Goal: Navigation & Orientation: Find specific page/section

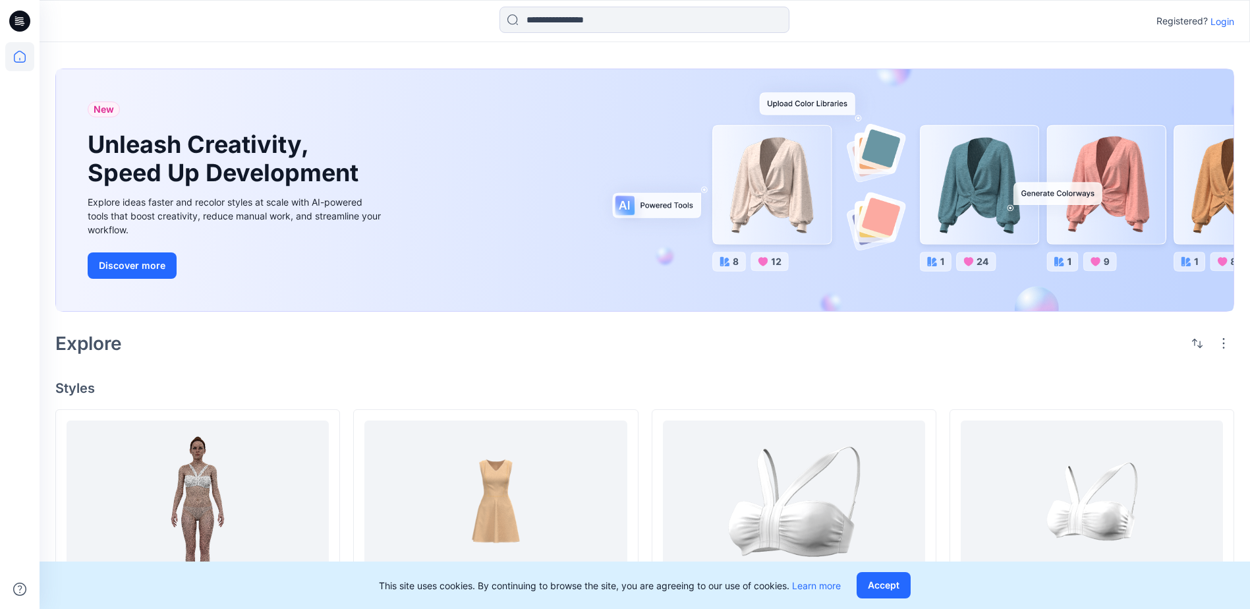
click at [1216, 22] on p "Login" at bounding box center [1223, 21] width 24 height 14
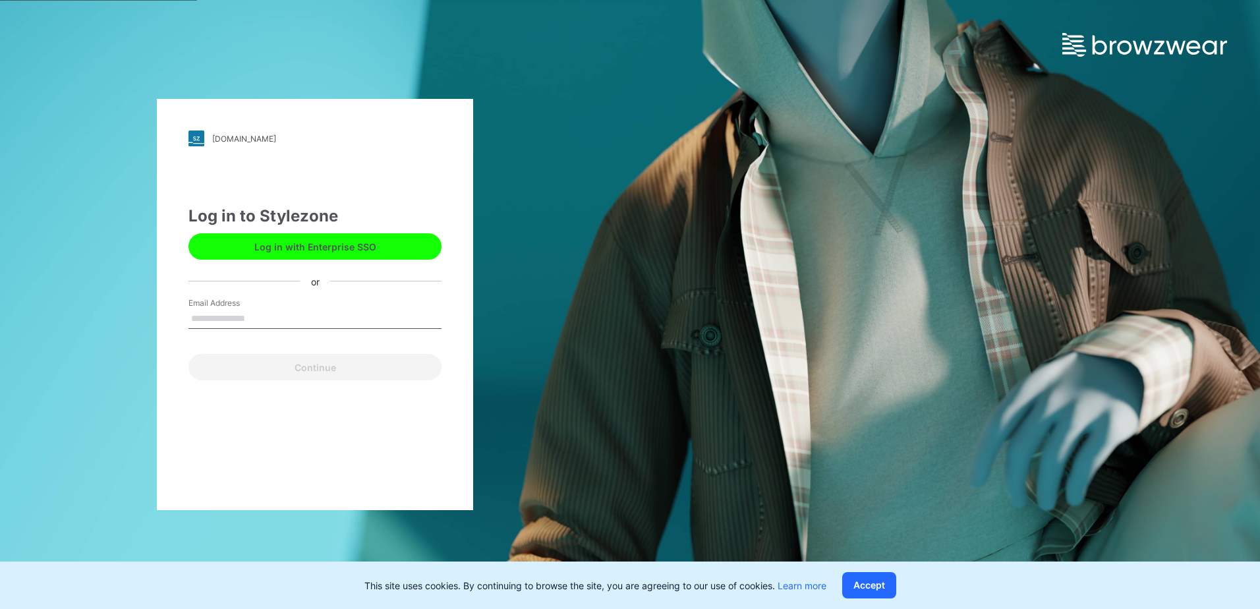
click at [324, 241] on button "Log in with Enterprise SSO" at bounding box center [314, 246] width 253 height 26
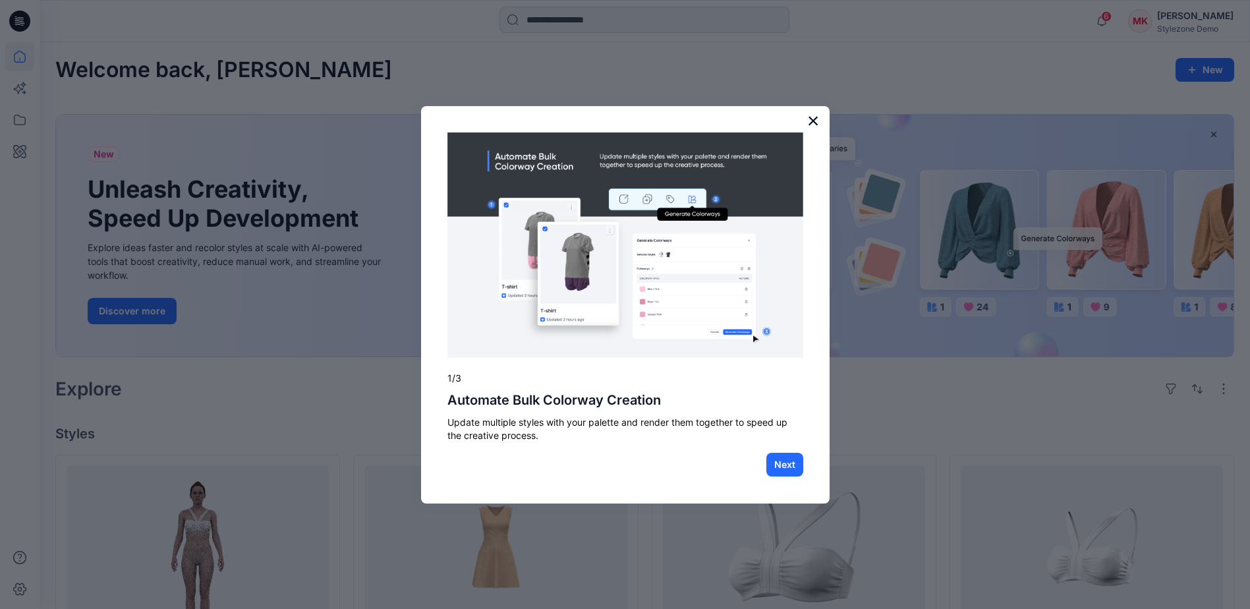
click at [814, 121] on button "×" at bounding box center [813, 120] width 13 height 21
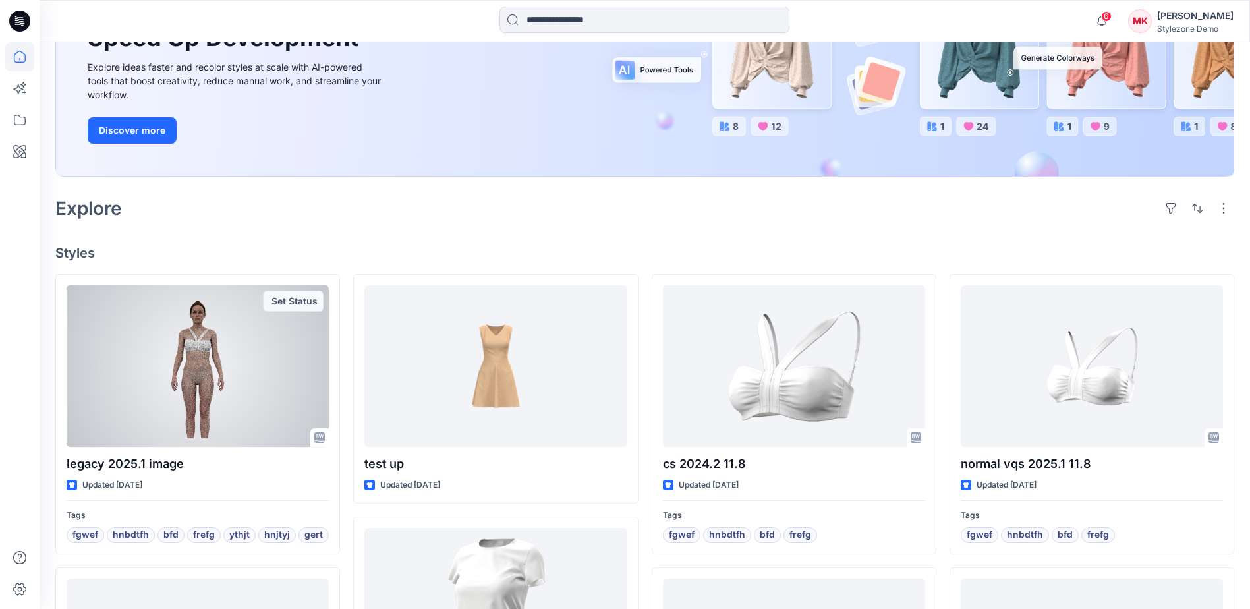
scroll to position [132, 0]
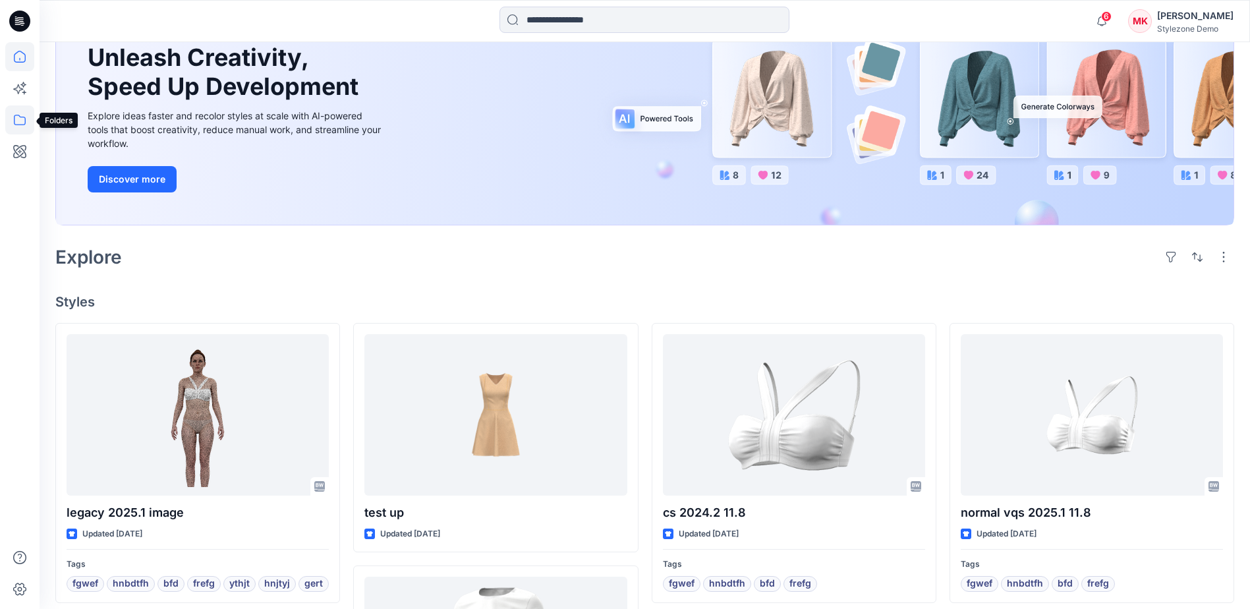
click at [20, 119] on icon at bounding box center [19, 119] width 29 height 29
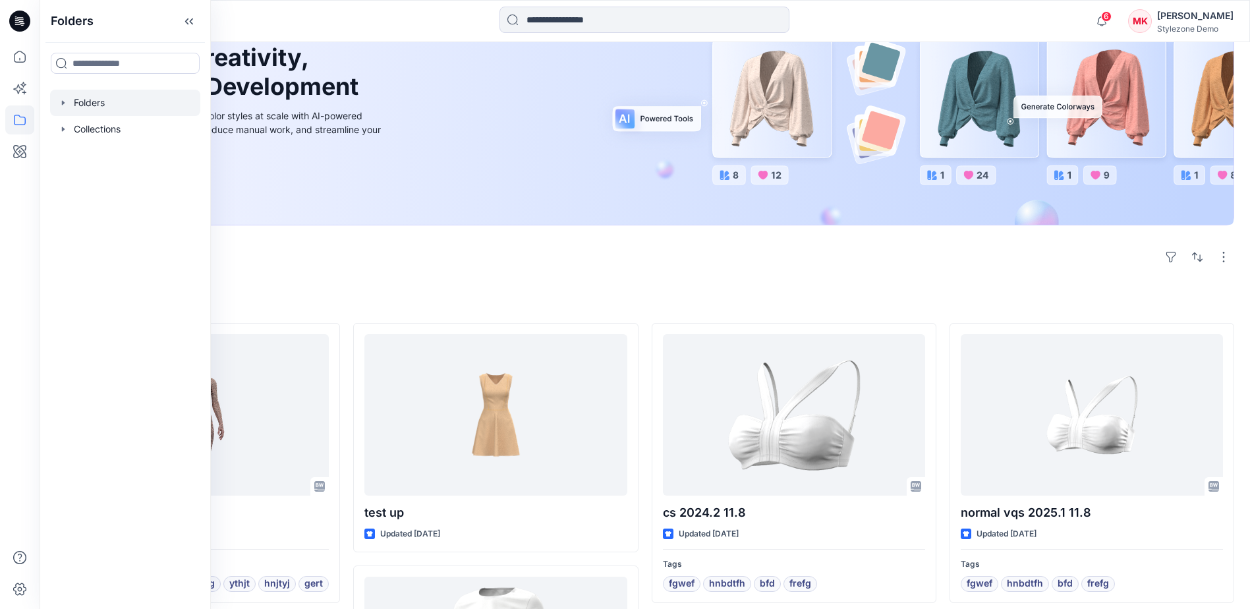
click at [78, 102] on div at bounding box center [125, 103] width 150 height 26
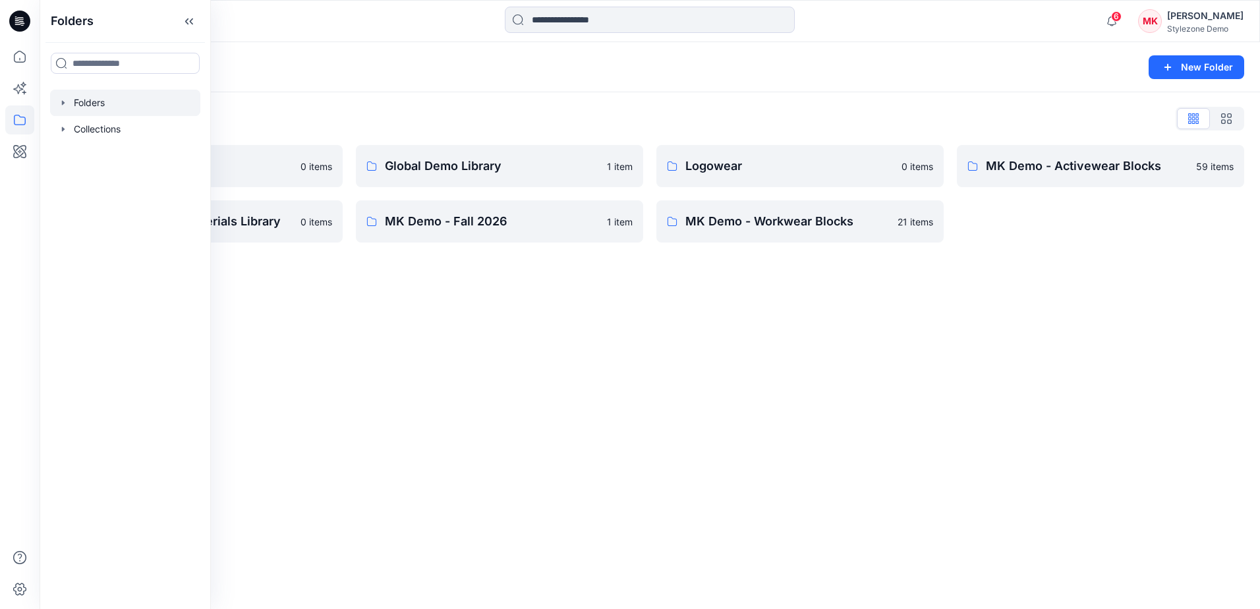
click at [1171, 17] on div "[PERSON_NAME] Stylezone Demo" at bounding box center [1190, 21] width 105 height 26
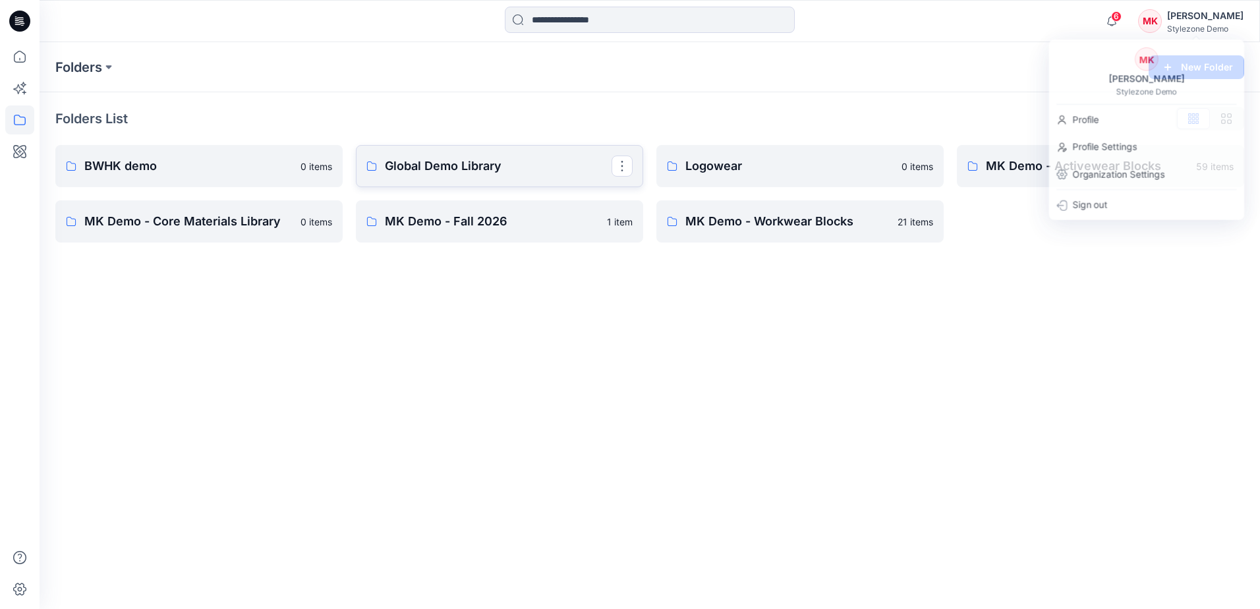
click at [504, 166] on p "Global Demo Library" at bounding box center [498, 166] width 227 height 18
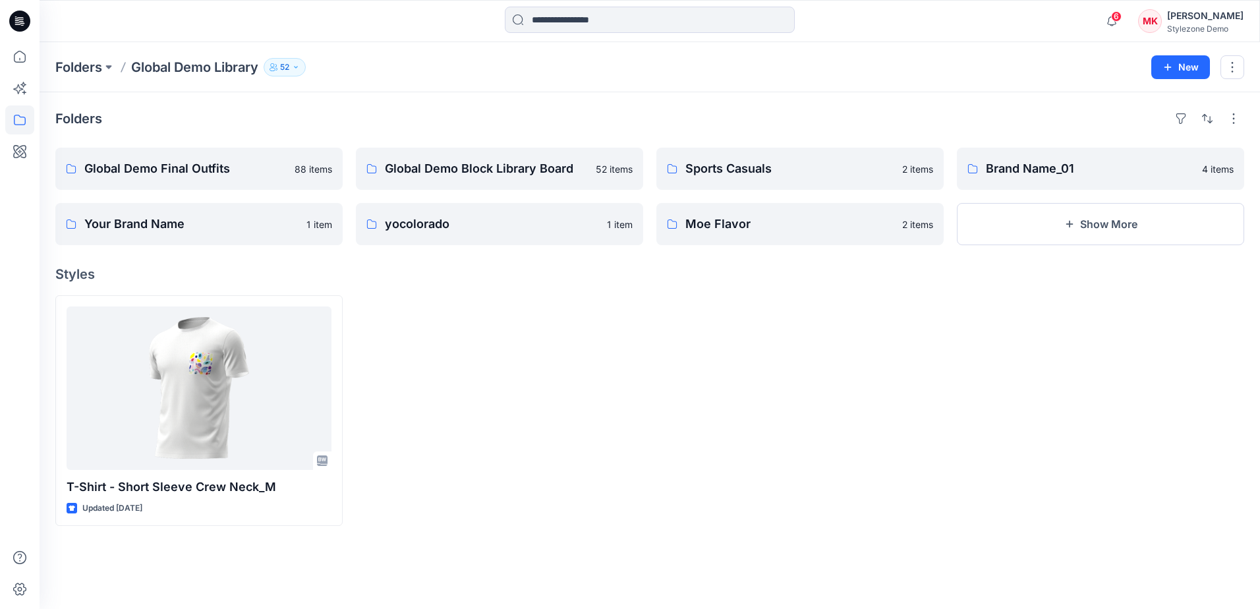
click at [1200, 24] on div "Stylezone Demo" at bounding box center [1205, 29] width 76 height 10
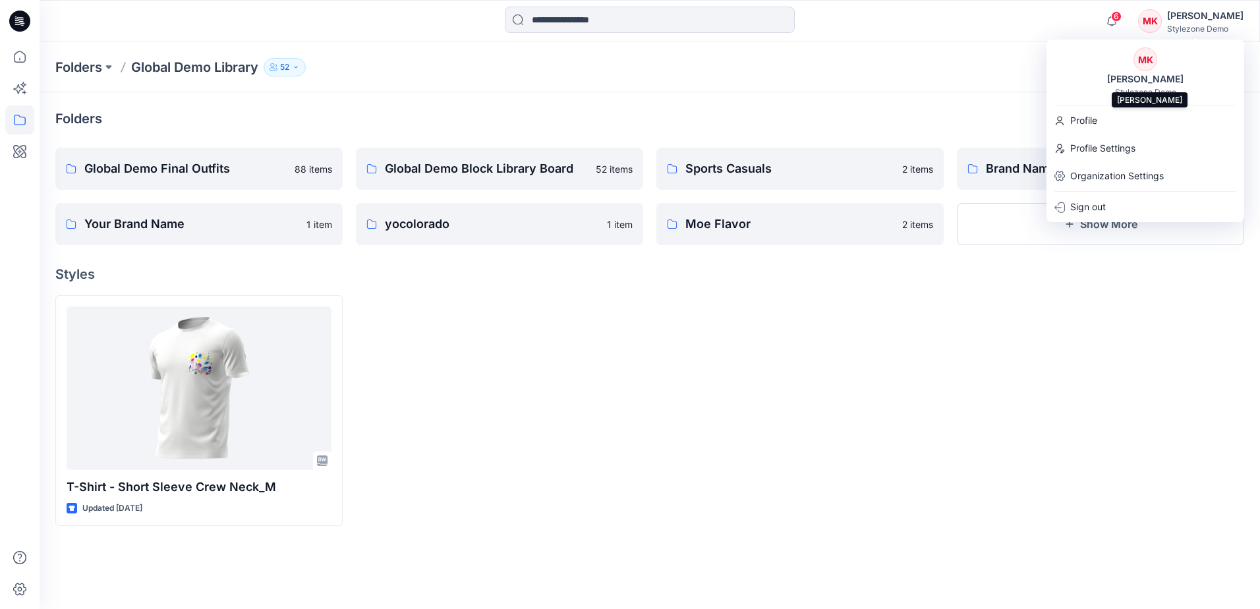
click at [1139, 82] on div "[PERSON_NAME]" at bounding box center [1145, 79] width 92 height 16
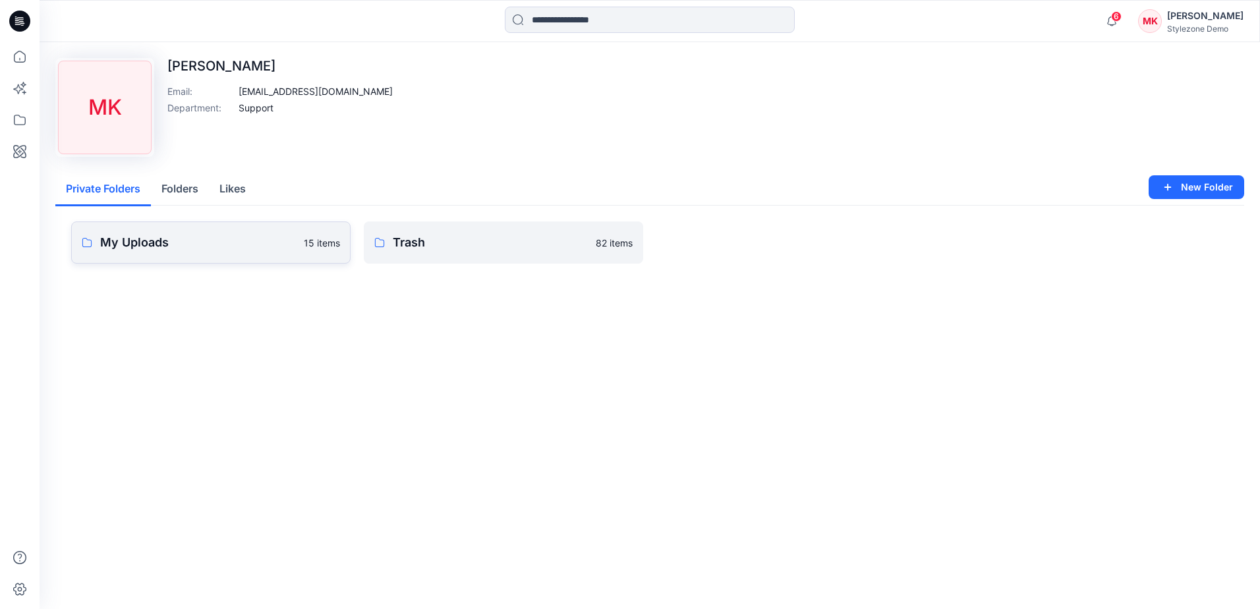
click at [192, 245] on p "My Uploads" at bounding box center [198, 242] width 196 height 18
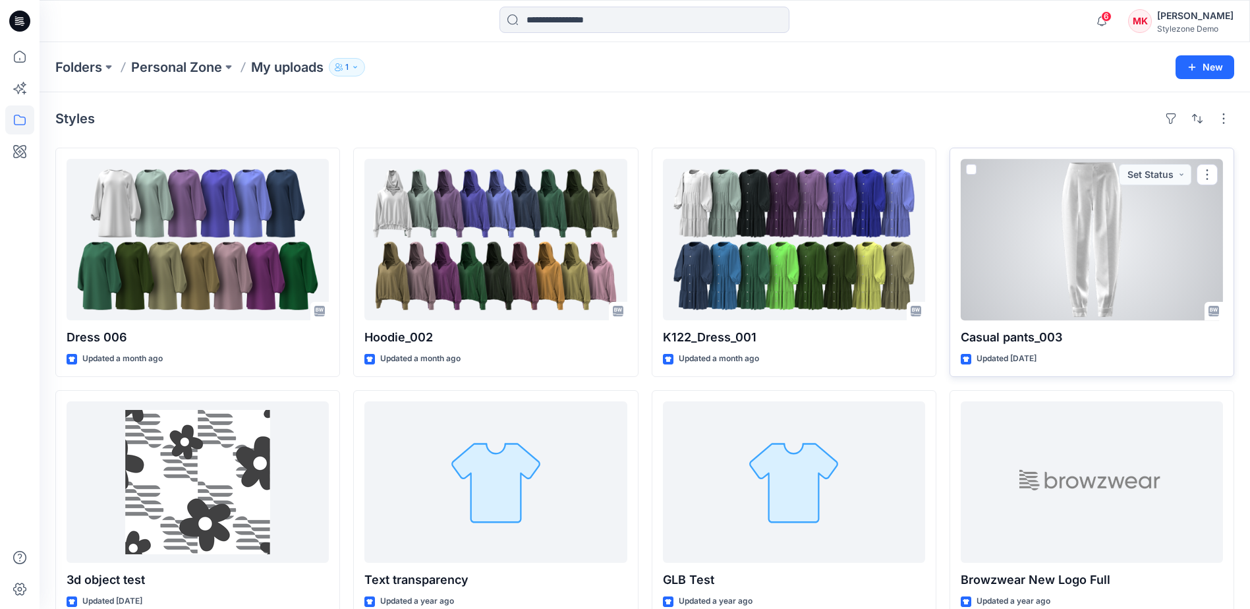
click at [1097, 260] on div at bounding box center [1092, 239] width 262 height 161
click at [970, 167] on span at bounding box center [971, 169] width 11 height 11
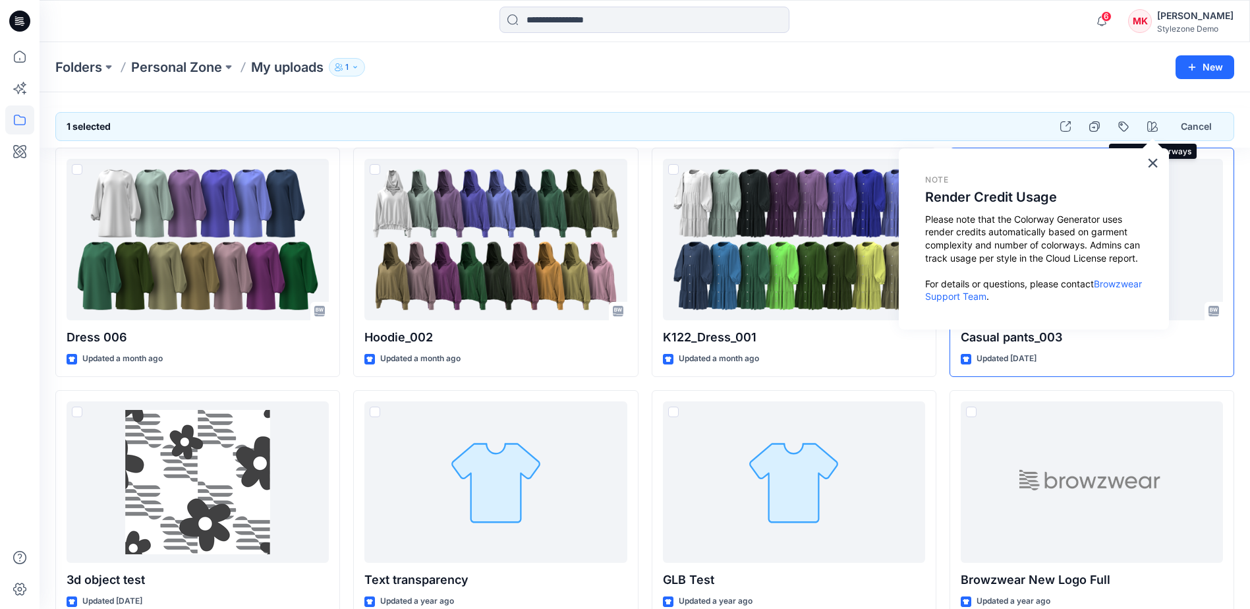
click at [1035, 74] on div "Folders Personal Zone My uploads 1" at bounding box center [593, 67] width 1076 height 18
click at [956, 83] on div "Folders Personal Zone My uploads 1 New" at bounding box center [645, 67] width 1211 height 50
click at [1207, 125] on button "Cancel" at bounding box center [1196, 127] width 53 height 24
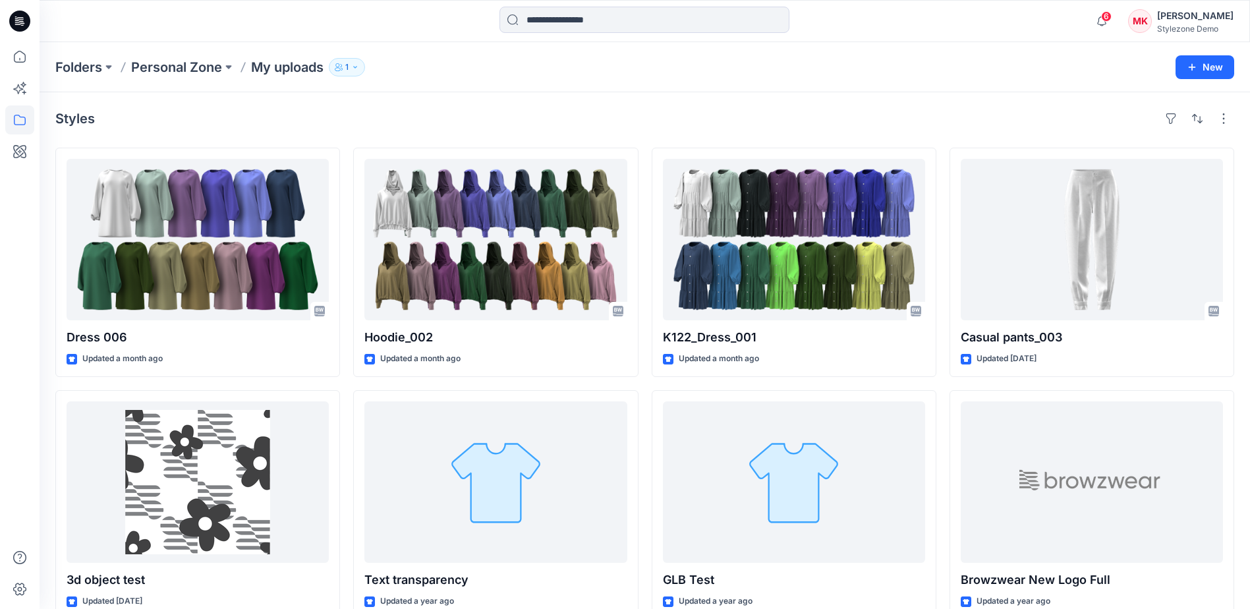
click at [964, 73] on div "Folders Personal Zone My uploads 1" at bounding box center [593, 67] width 1076 height 18
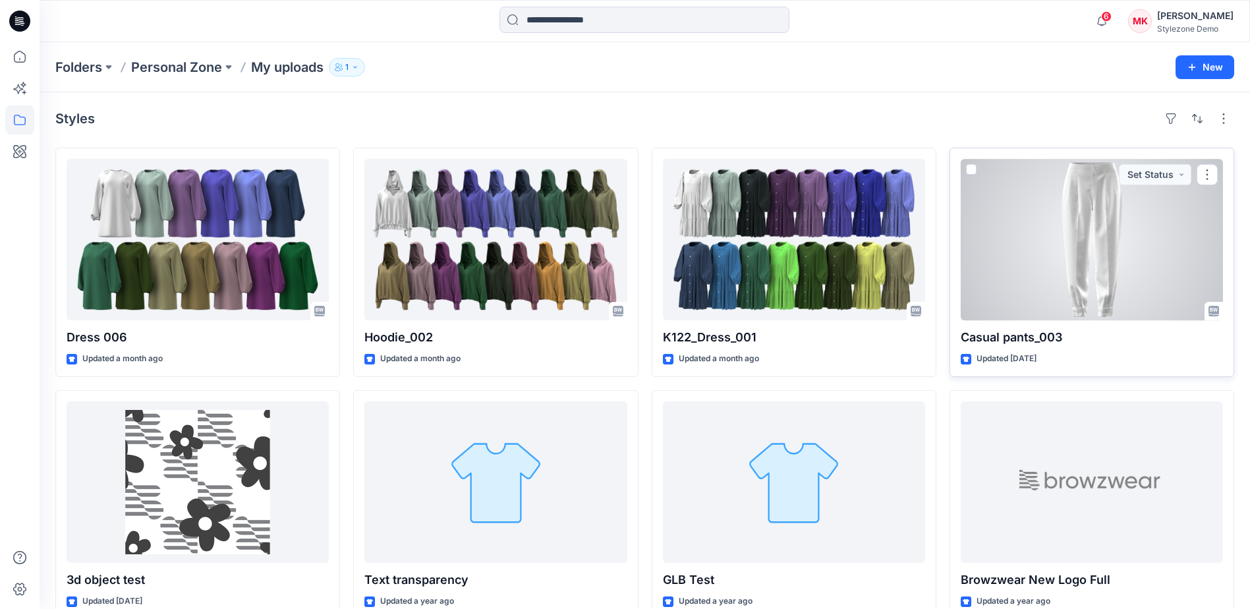
click at [973, 167] on span at bounding box center [971, 169] width 11 height 11
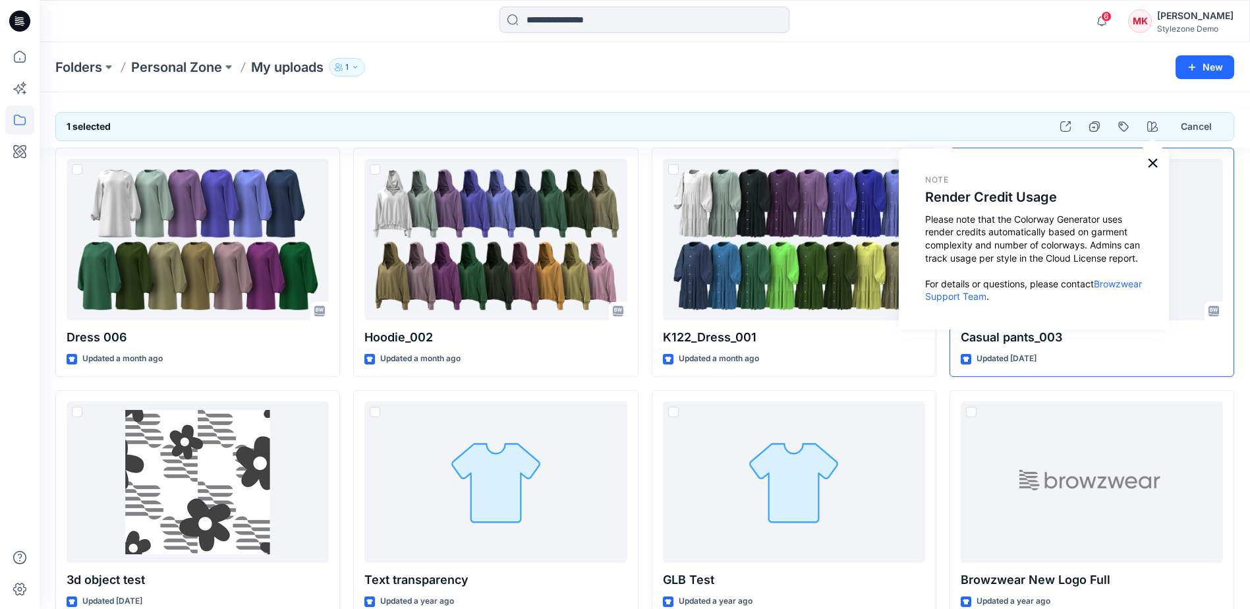
click at [1152, 159] on button "×" at bounding box center [1153, 162] width 13 height 21
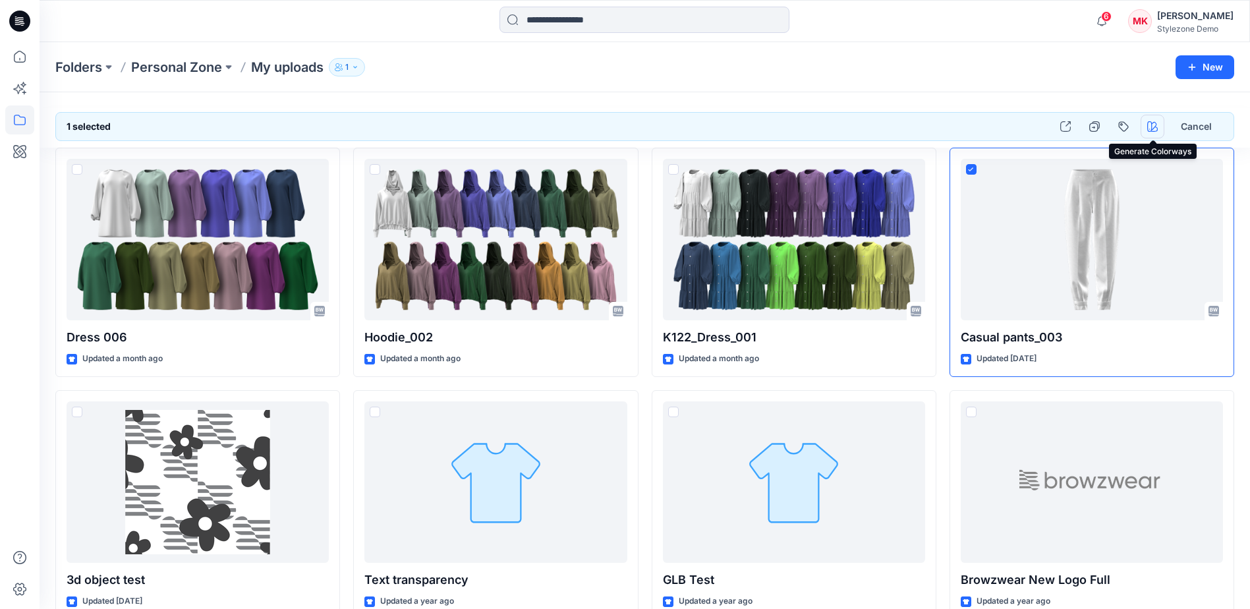
click at [1153, 126] on icon "button" at bounding box center [1152, 126] width 11 height 11
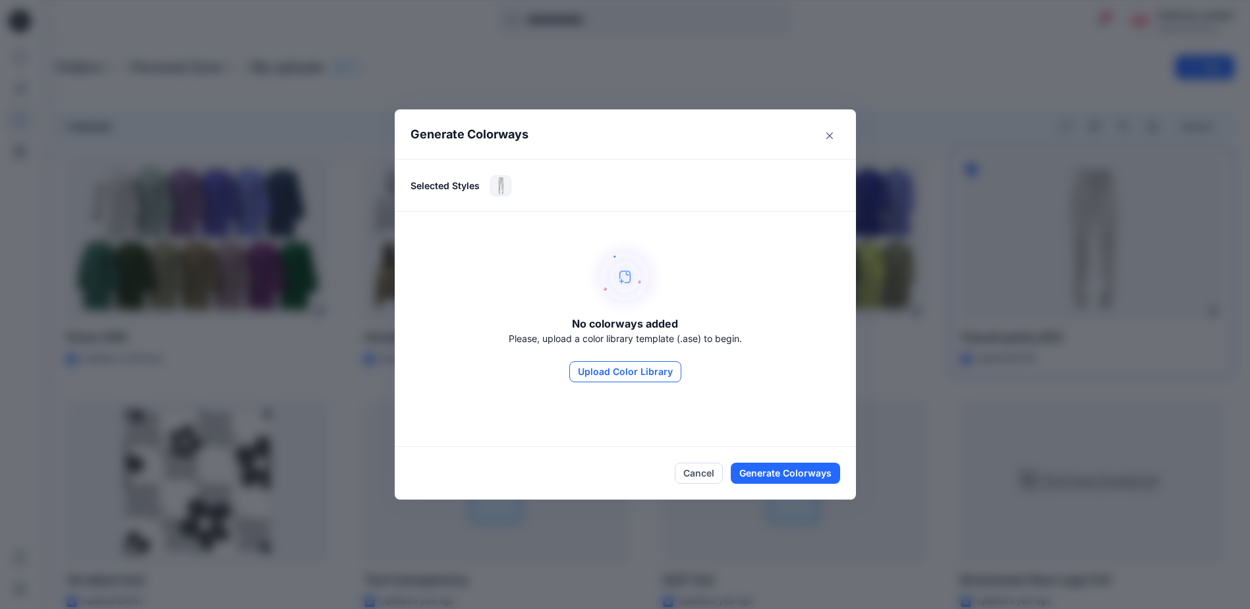
click at [623, 368] on button "Upload Color Library" at bounding box center [625, 371] width 112 height 21
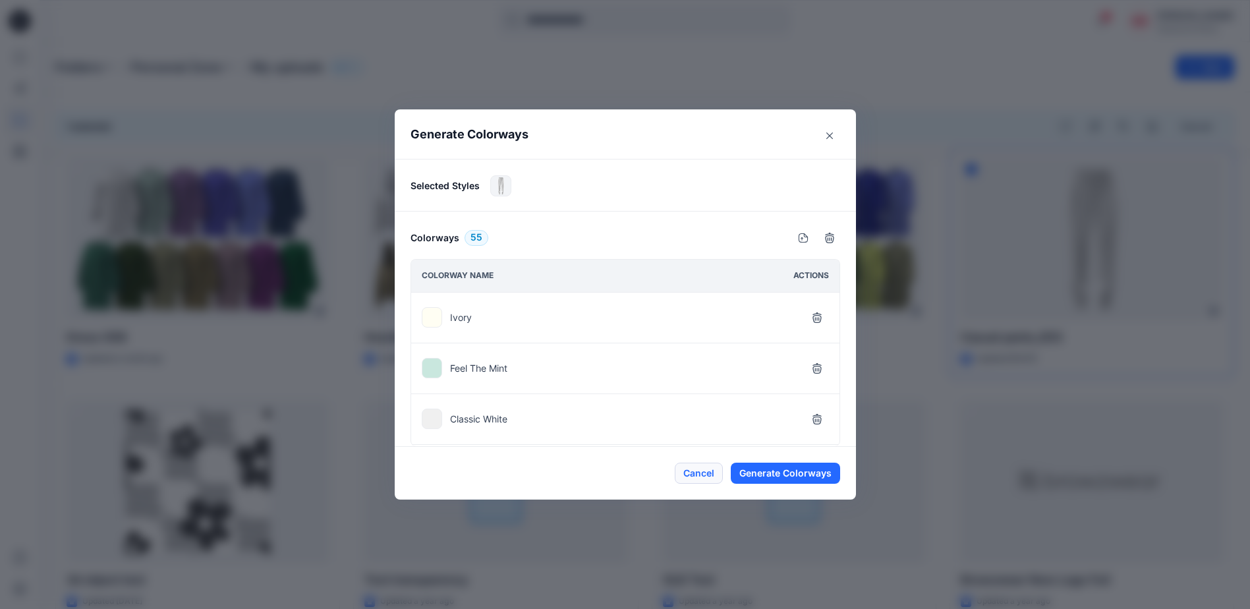
click at [714, 477] on button "Cancel" at bounding box center [699, 473] width 48 height 21
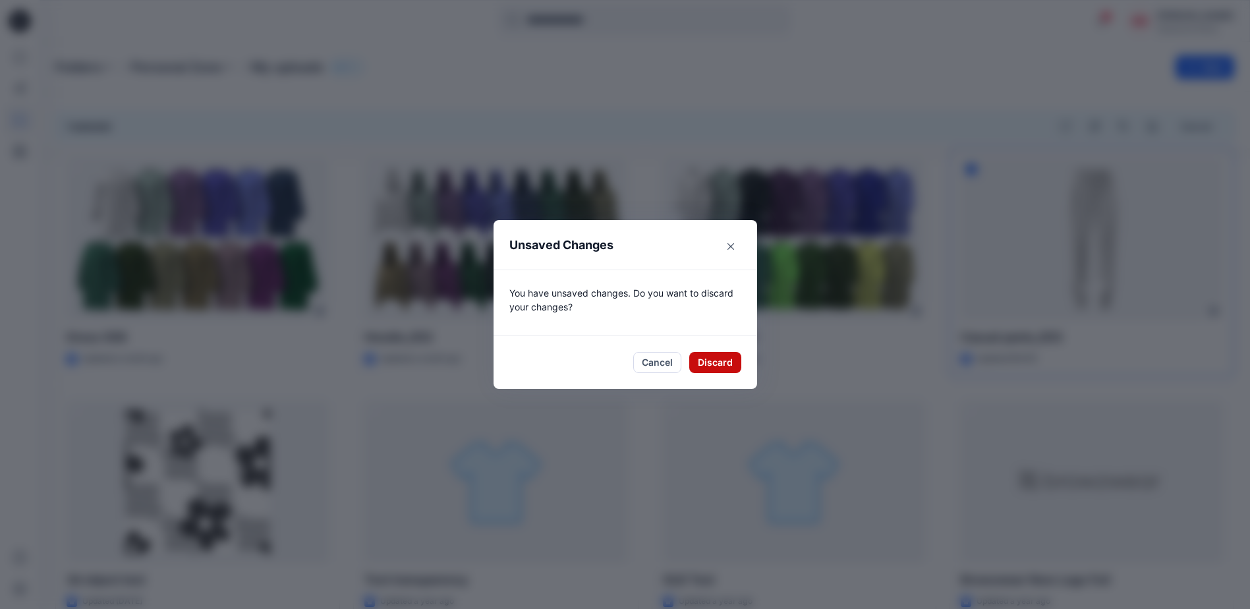
click at [707, 361] on button "Discard" at bounding box center [715, 362] width 52 height 21
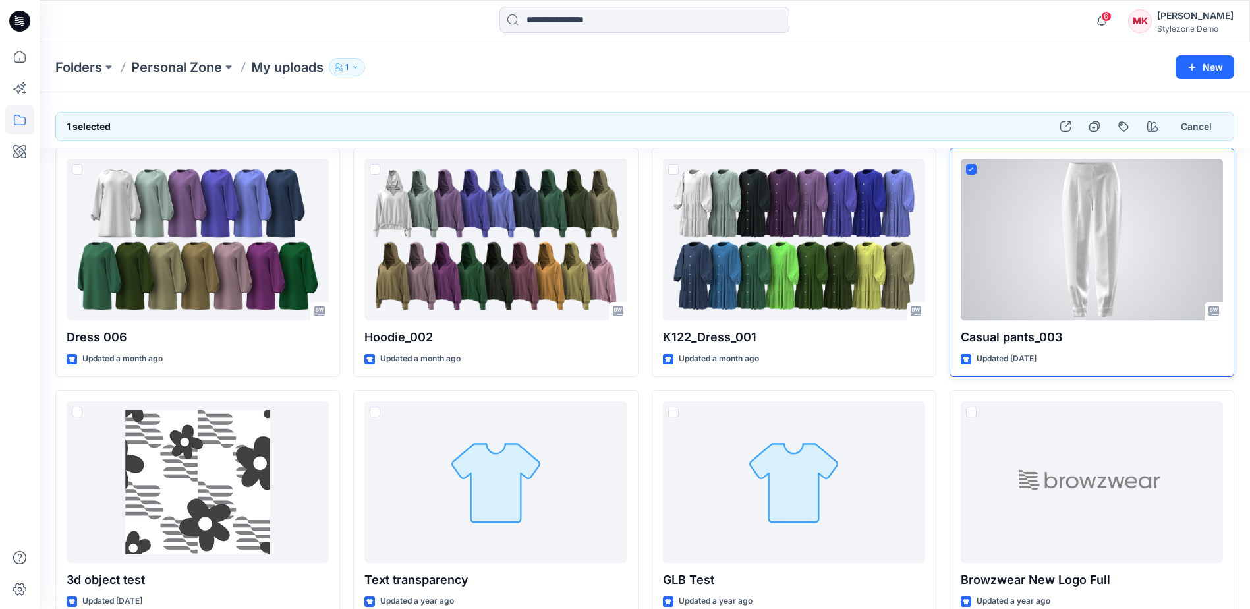
click at [971, 167] on icon at bounding box center [971, 169] width 6 height 5
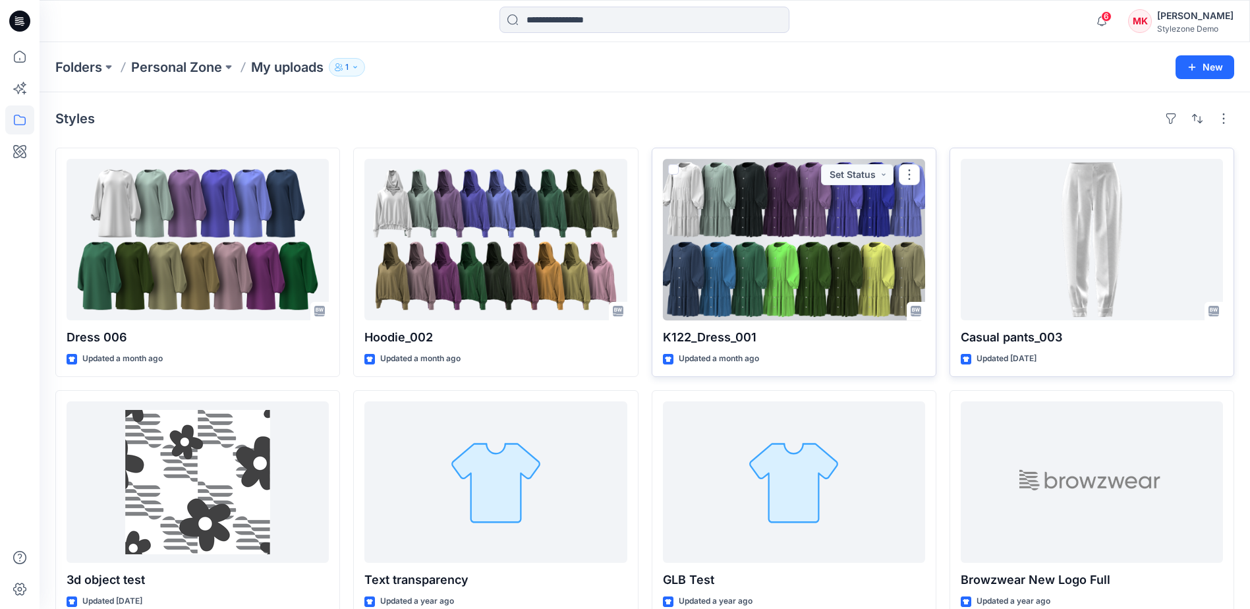
click at [734, 252] on div at bounding box center [794, 239] width 262 height 161
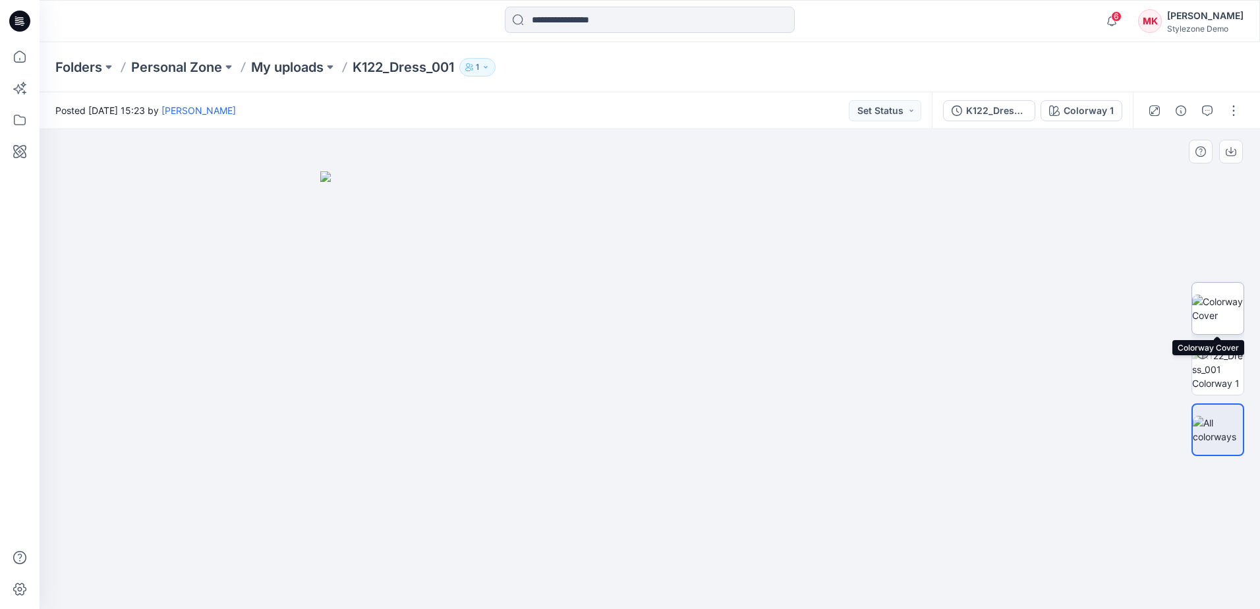
click at [1220, 312] on img at bounding box center [1217, 309] width 51 height 28
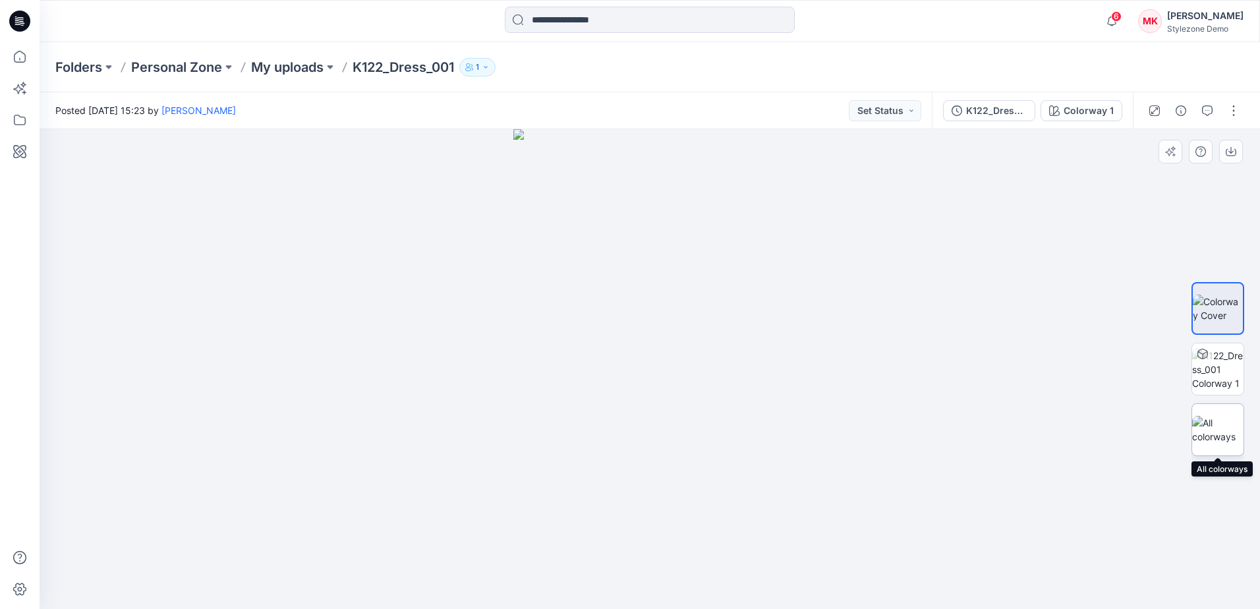
click at [1221, 437] on img at bounding box center [1217, 430] width 51 height 28
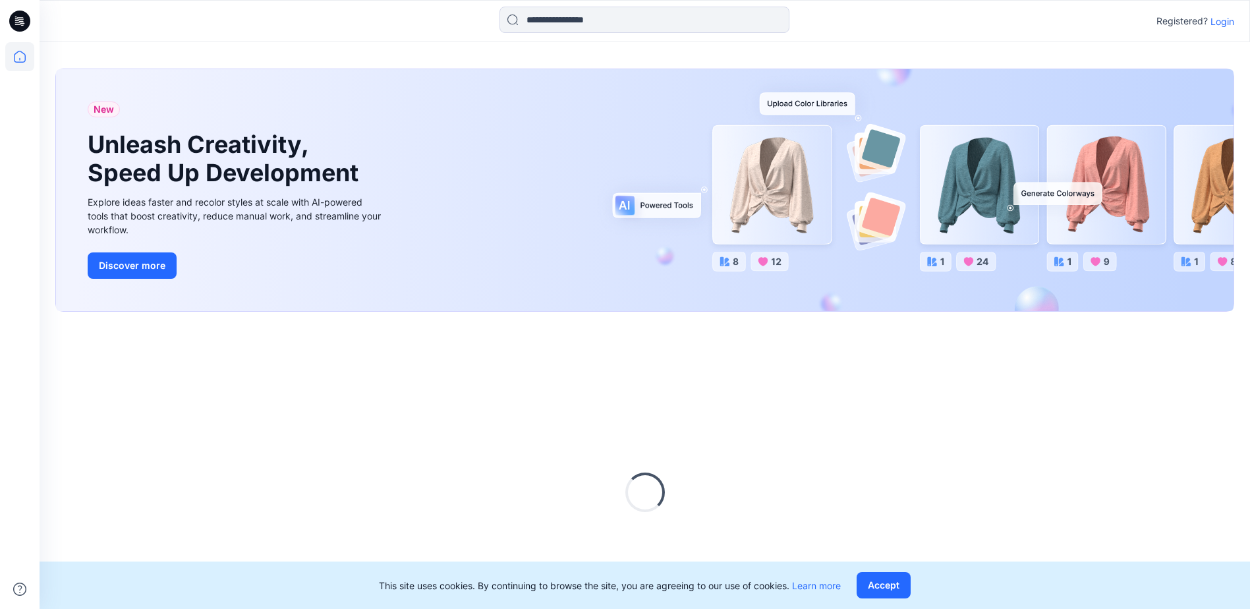
click at [1225, 24] on p "Login" at bounding box center [1223, 21] width 24 height 14
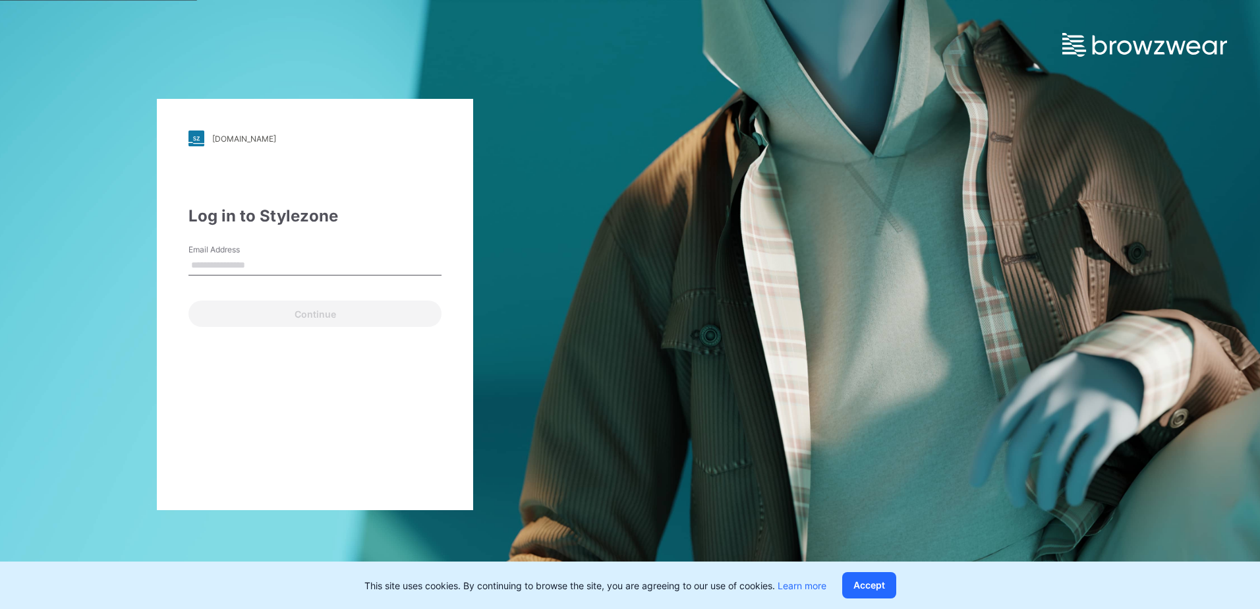
click at [337, 258] on input "Email Address" at bounding box center [314, 266] width 253 height 20
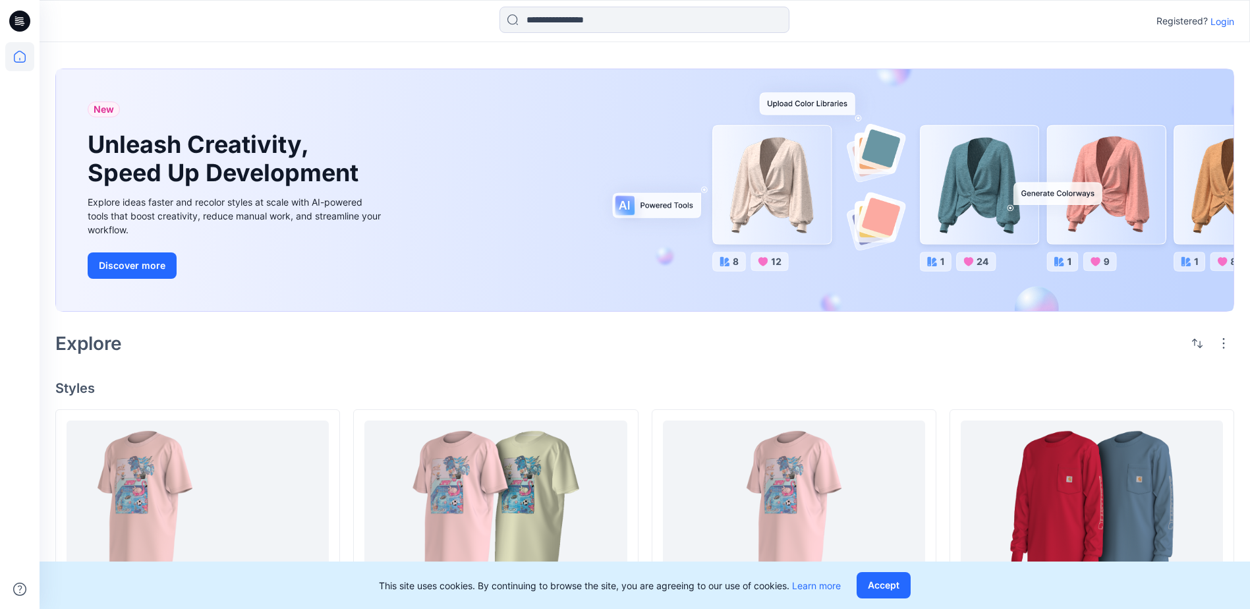
click at [1227, 24] on p "Login" at bounding box center [1223, 21] width 24 height 14
click at [1229, 20] on p "Login" at bounding box center [1223, 21] width 24 height 14
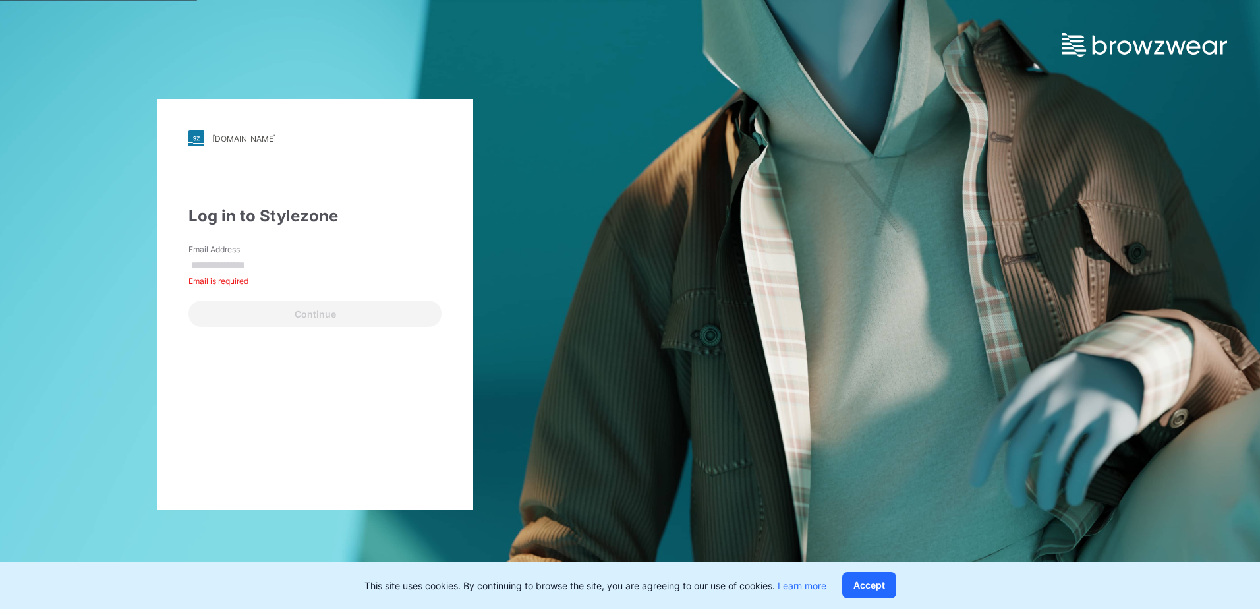
click at [278, 175] on div "lt-adidas.stylezone.com Loading... Log in to Stylezone Email Address Email is r…" at bounding box center [315, 304] width 316 height 411
